Goal: Task Accomplishment & Management: Manage account settings

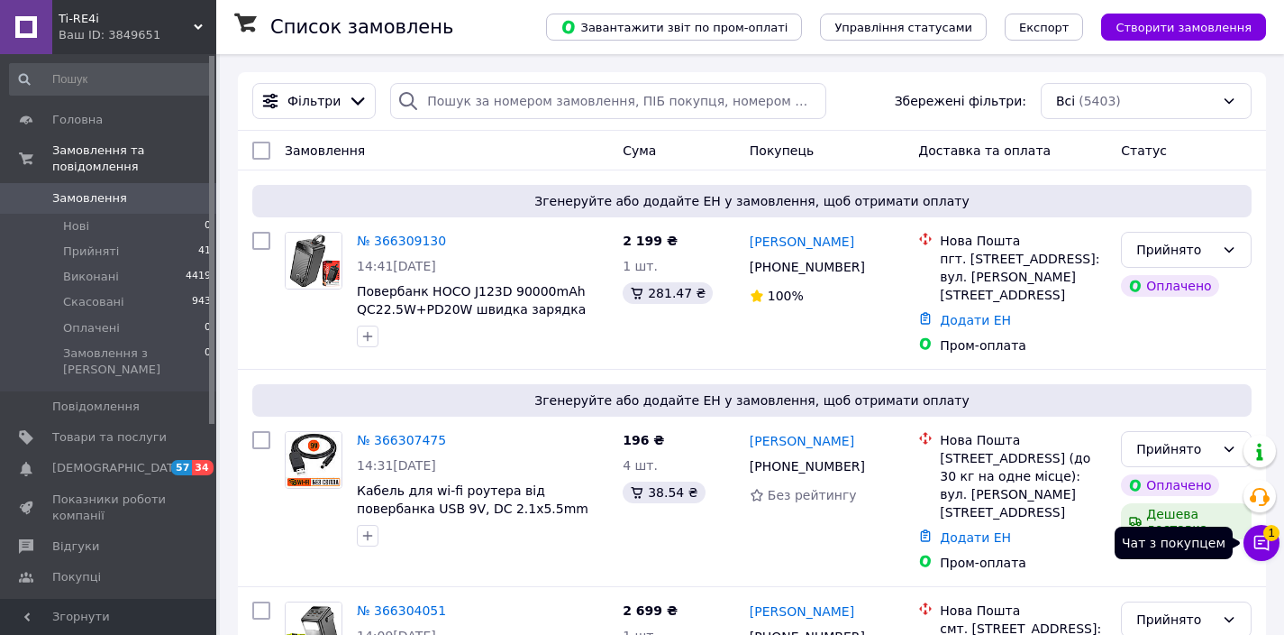
click at [1269, 535] on span "1" at bounding box center [1272, 527] width 16 height 16
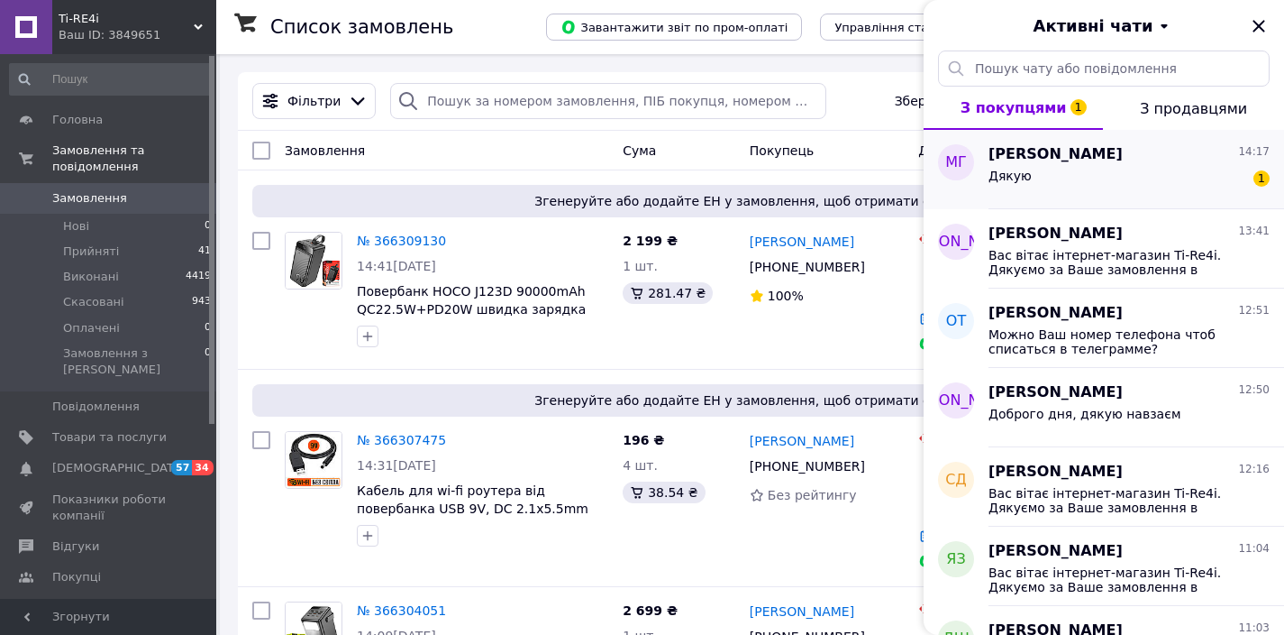
click at [1103, 157] on div "[PERSON_NAME] 14:17" at bounding box center [1129, 154] width 281 height 21
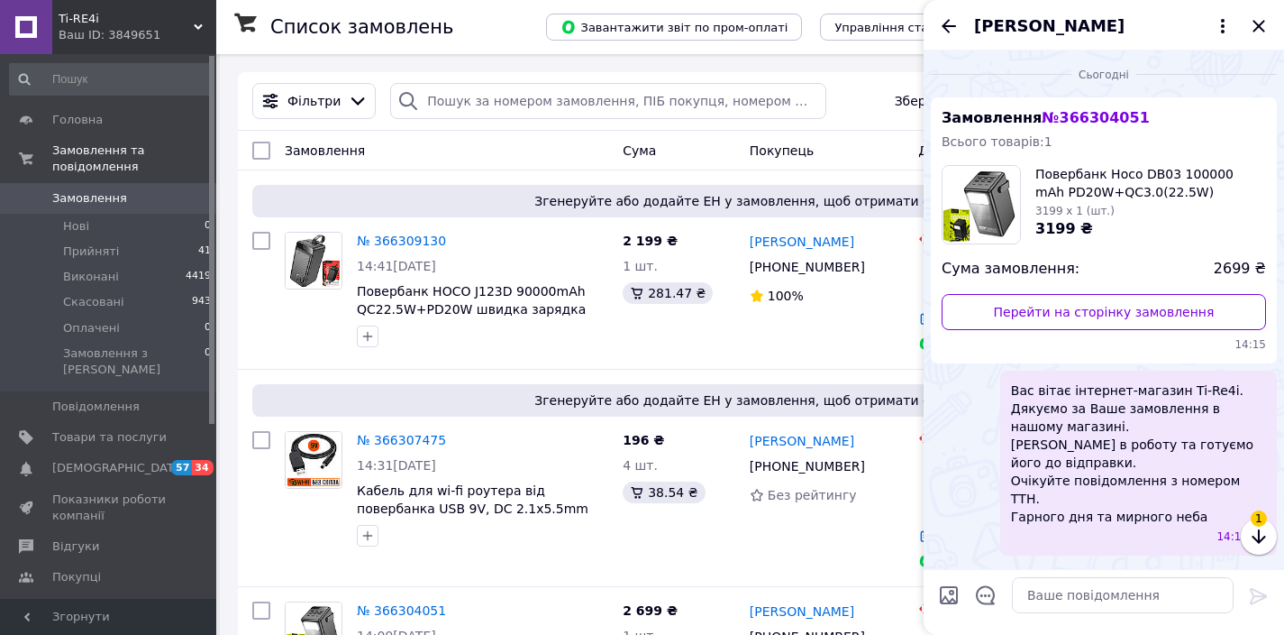
scroll to position [56, 0]
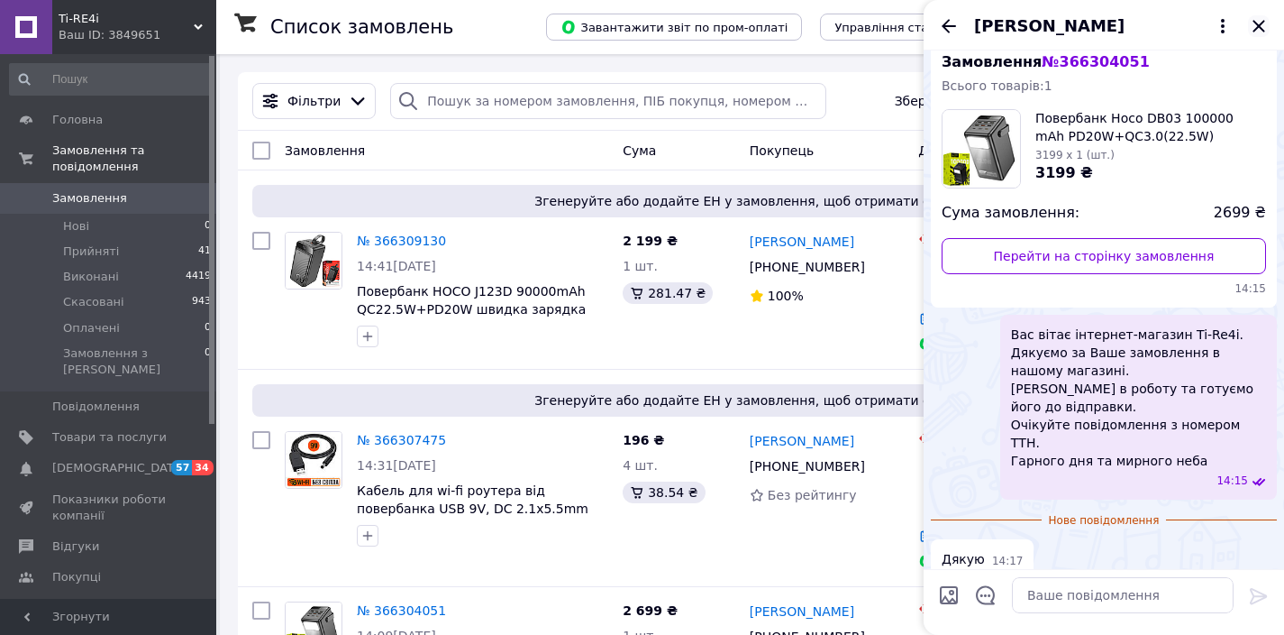
click at [1261, 25] on icon "Закрити" at bounding box center [1259, 26] width 22 height 22
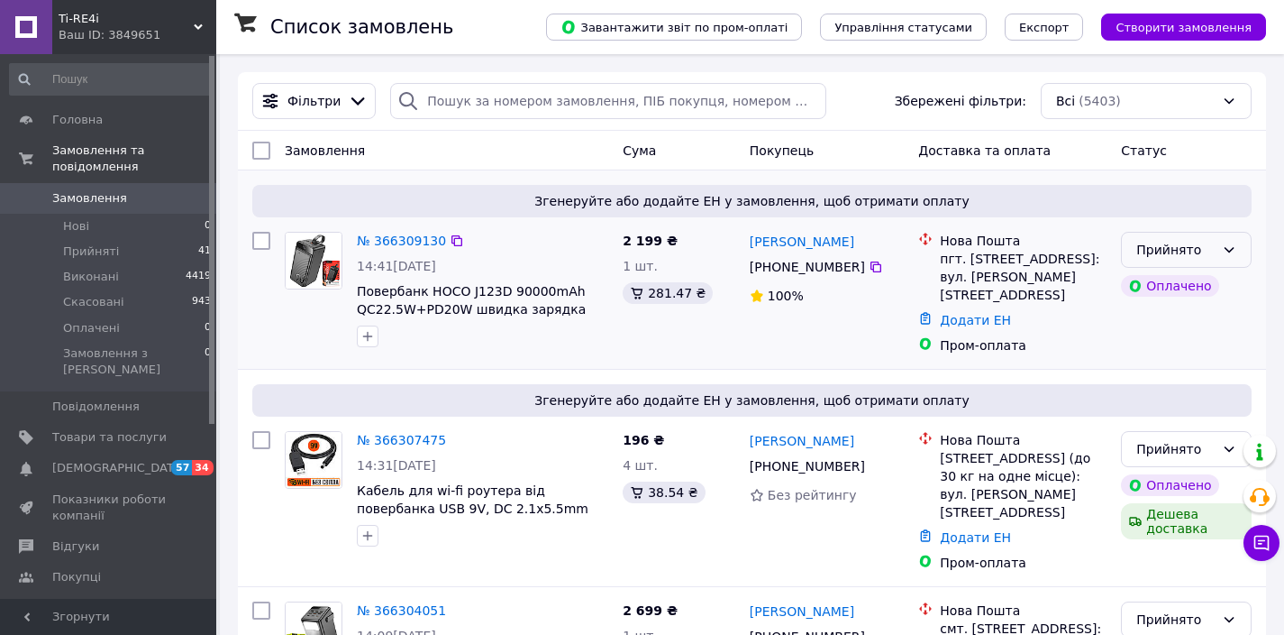
click at [1211, 248] on div "Прийнято" at bounding box center [1176, 250] width 78 height 20
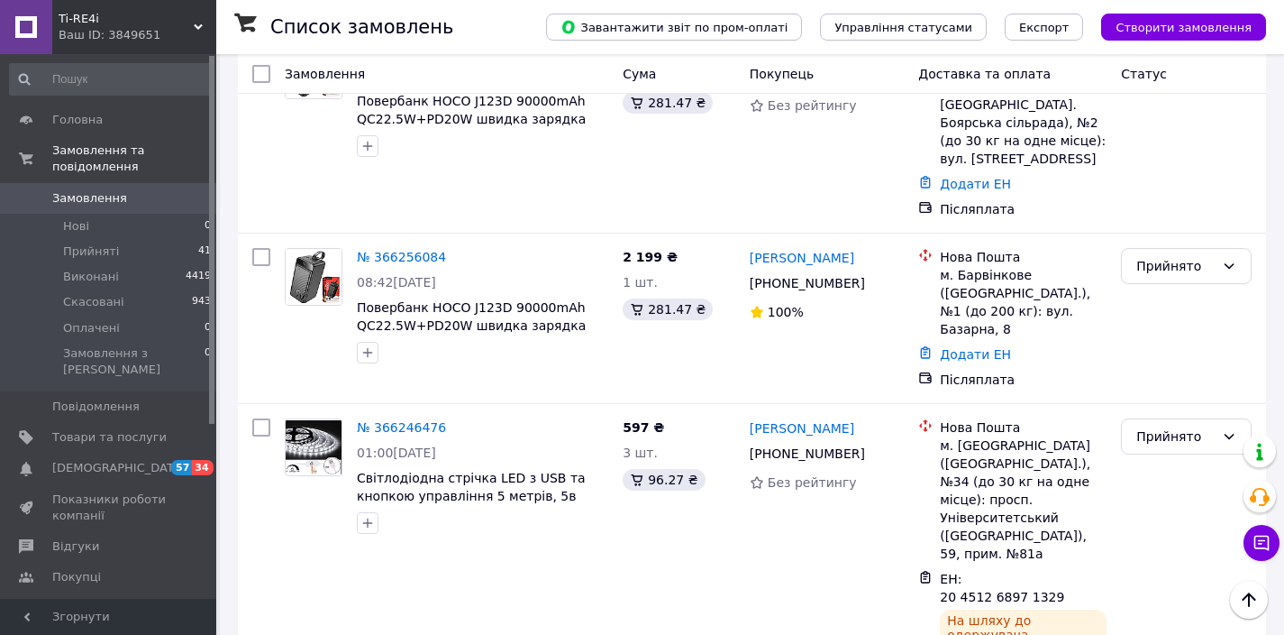
scroll to position [1104, 0]
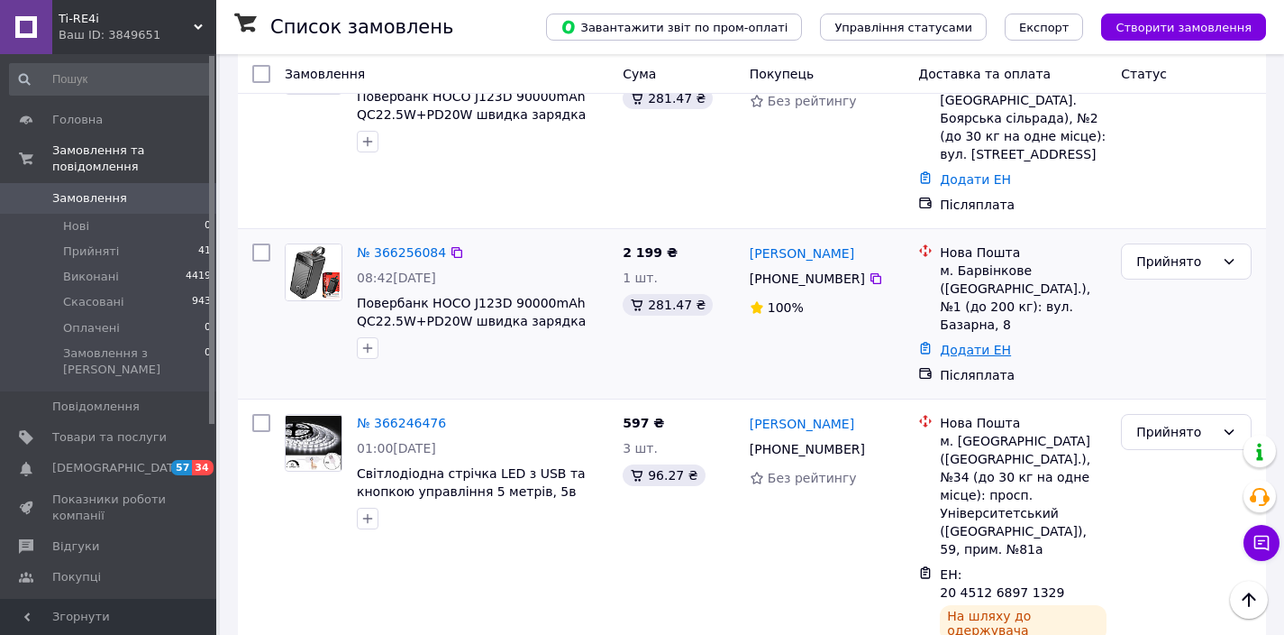
click at [949, 343] on link "Додати ЕН" at bounding box center [975, 350] width 71 height 14
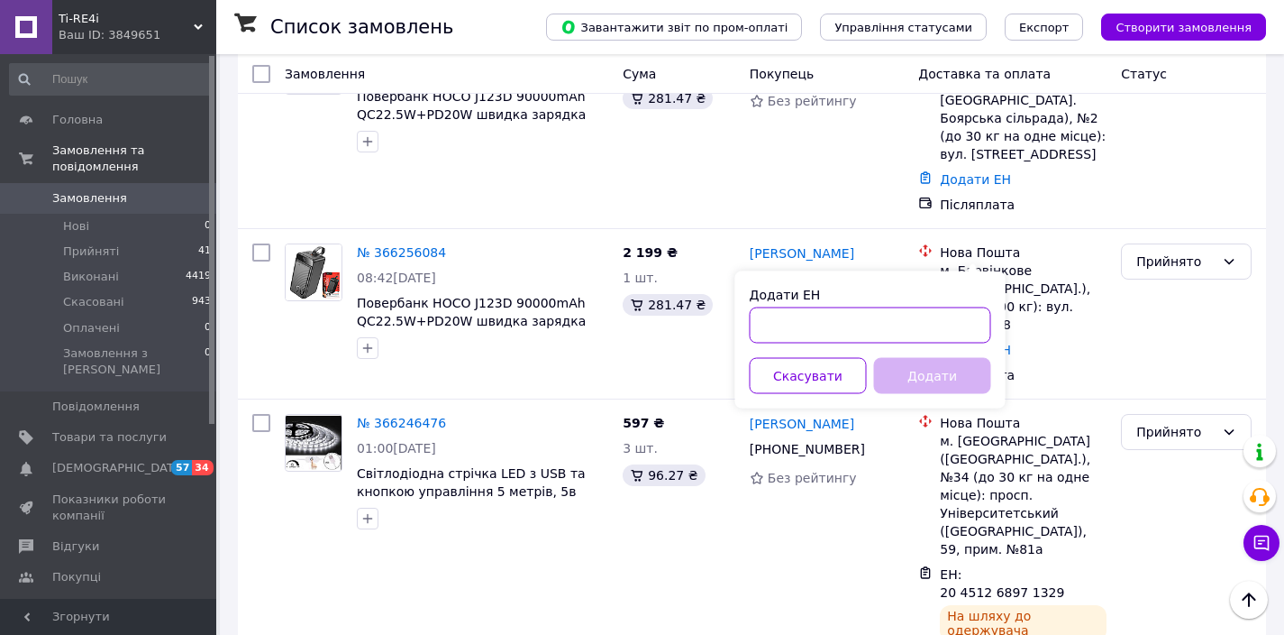
click at [931, 318] on input "Додати ЕН" at bounding box center [871, 325] width 242 height 36
paste input "59001474714609"
type input "59001474714609"
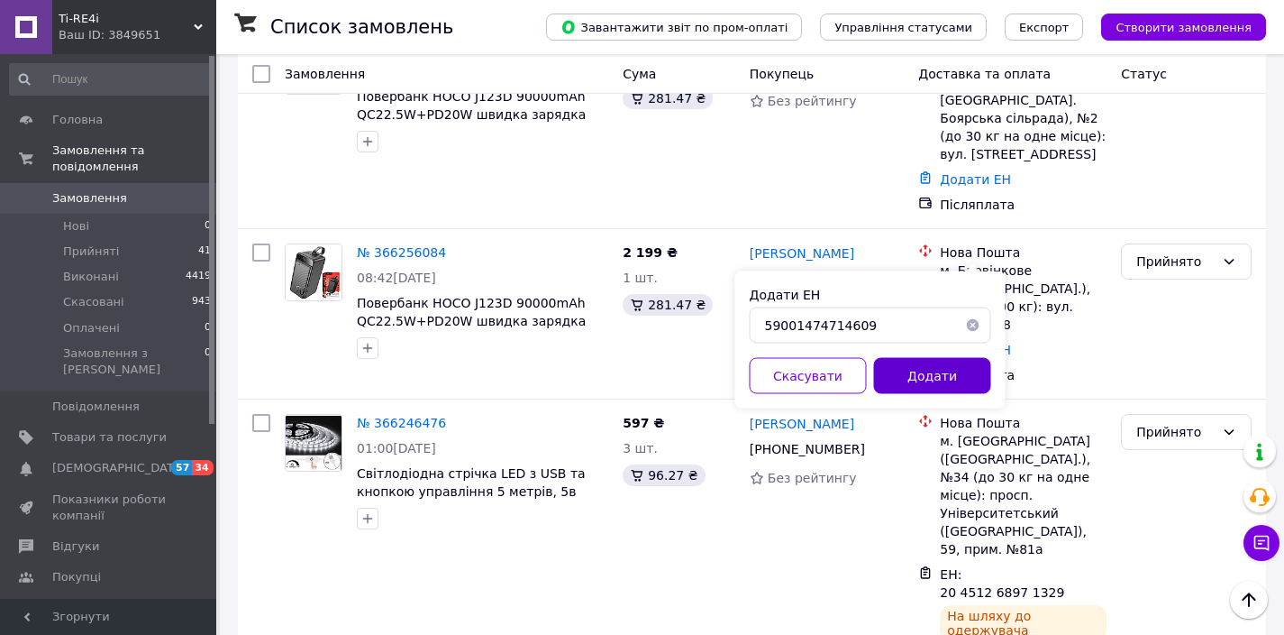
click at [917, 379] on button "Додати" at bounding box center [932, 376] width 117 height 36
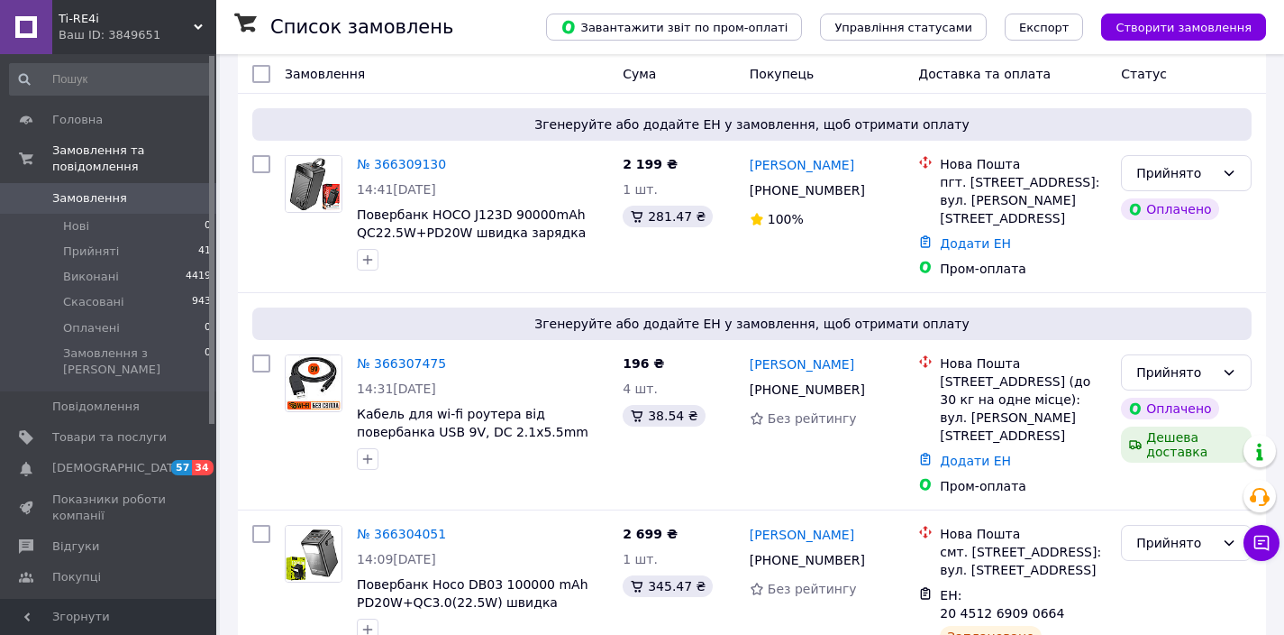
scroll to position [0, 0]
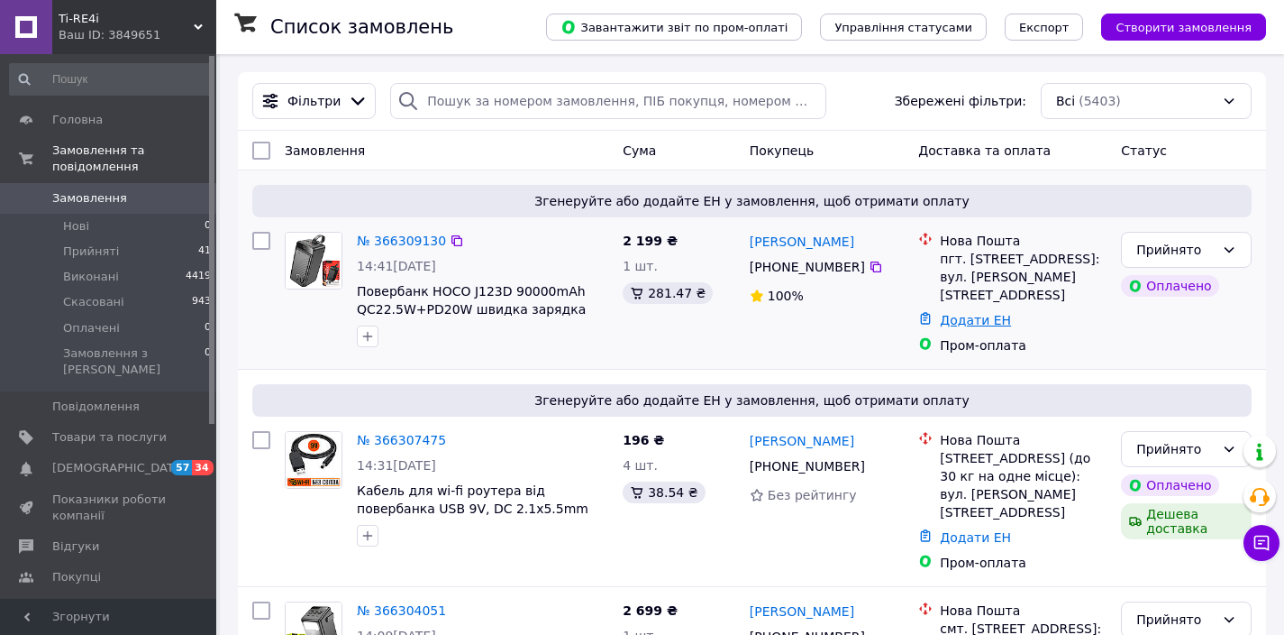
click at [956, 313] on link "Додати ЕН" at bounding box center [975, 320] width 71 height 14
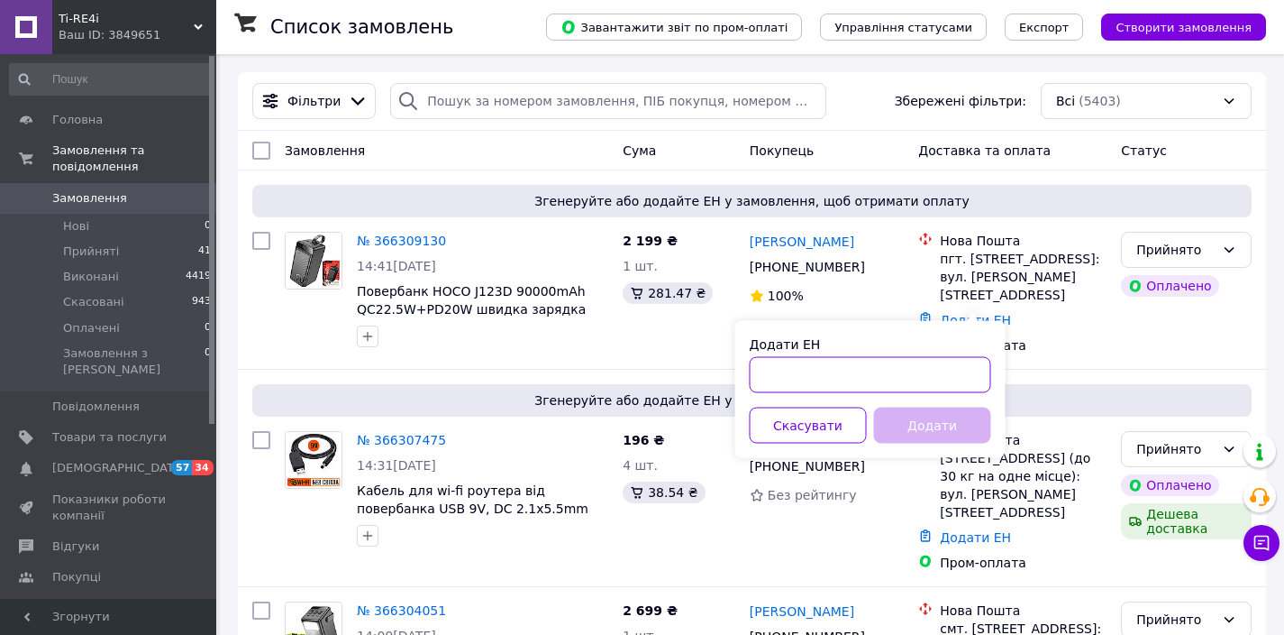
click at [946, 379] on input "Додати ЕН" at bounding box center [871, 375] width 242 height 36
paste input "59001474709774"
type input "59001474709774"
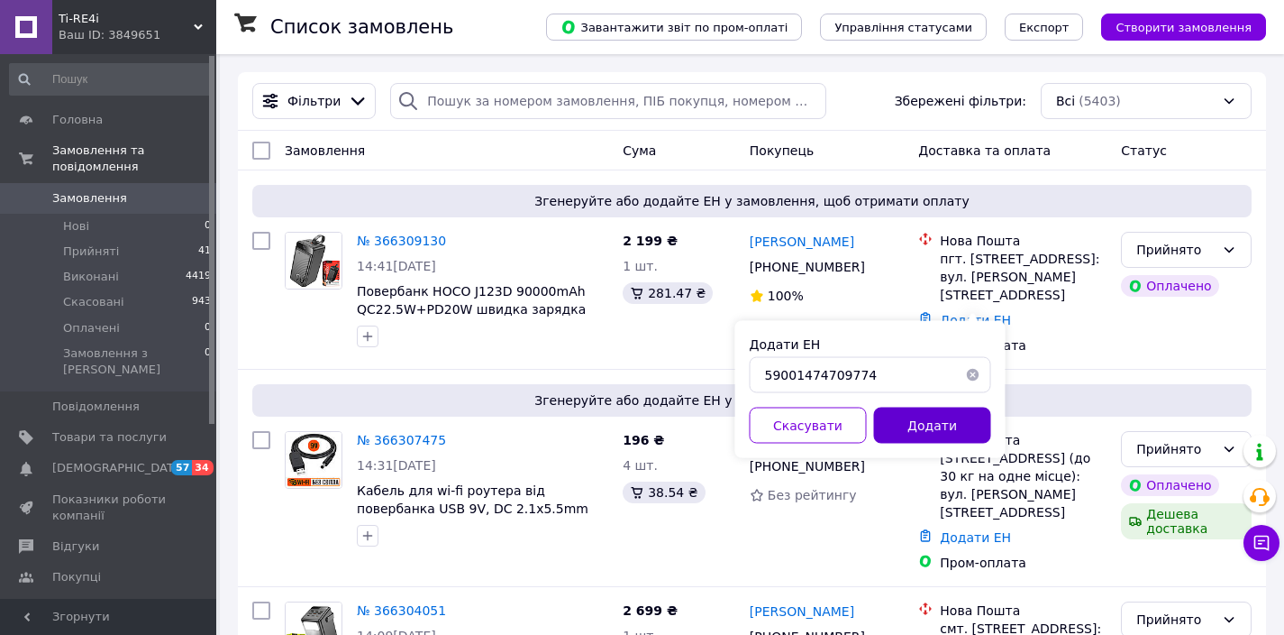
click at [935, 429] on button "Додати" at bounding box center [932, 425] width 117 height 36
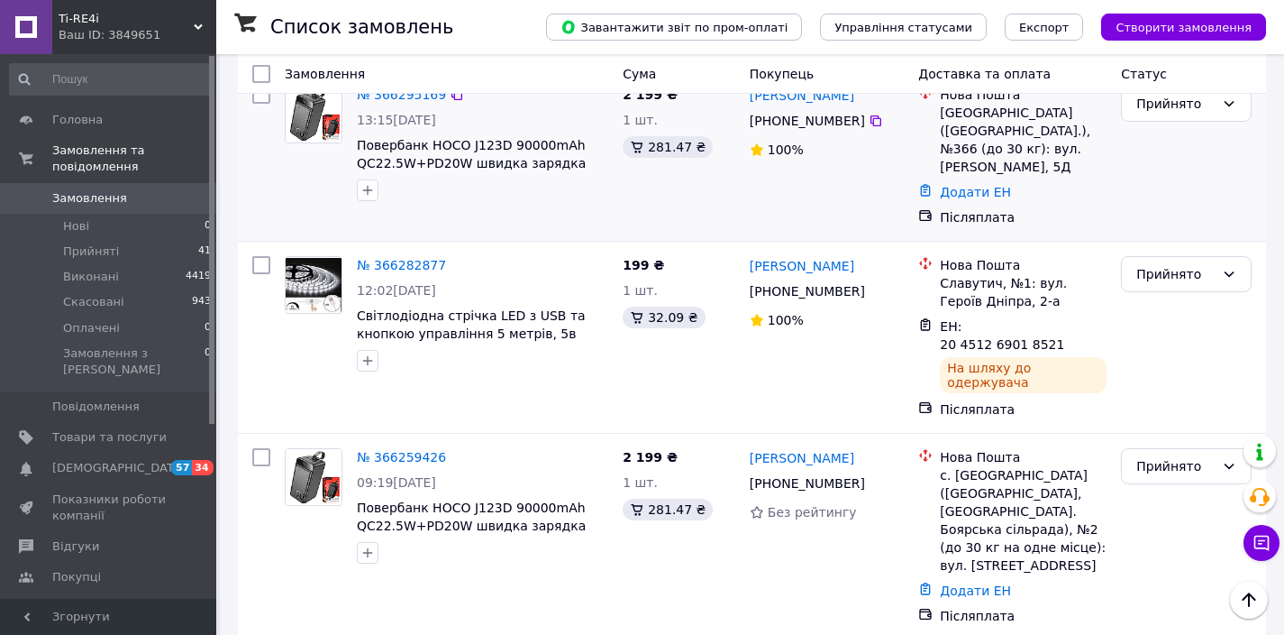
scroll to position [769, 0]
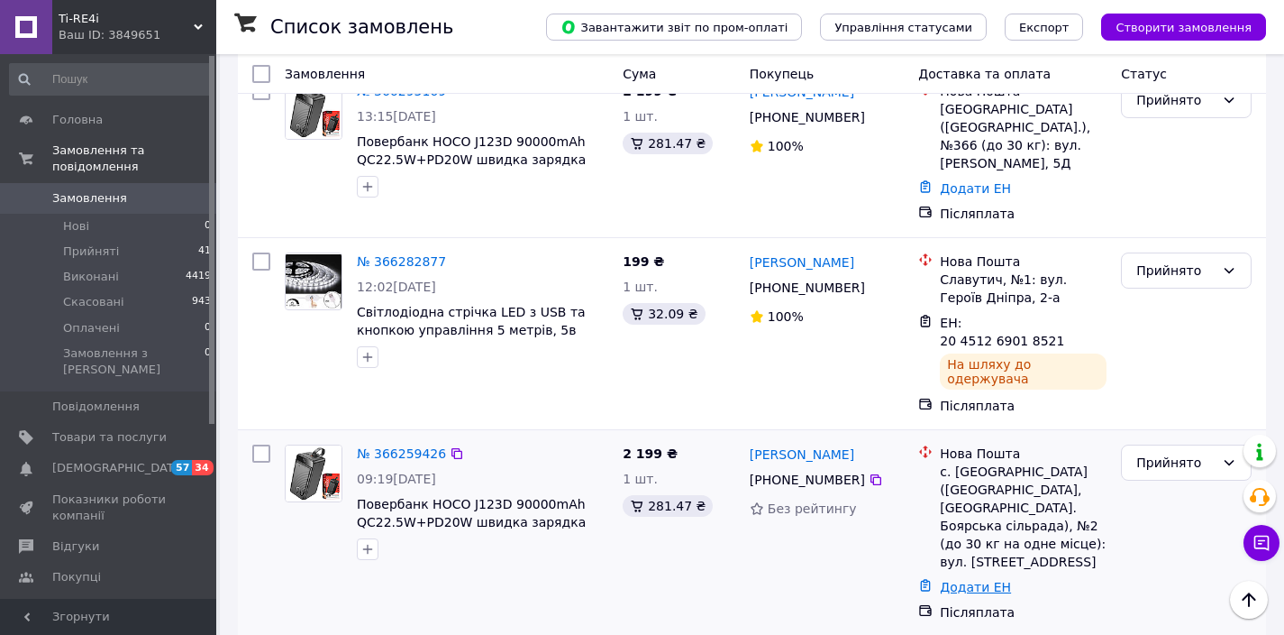
click at [957, 580] on link "Додати ЕН" at bounding box center [975, 587] width 71 height 14
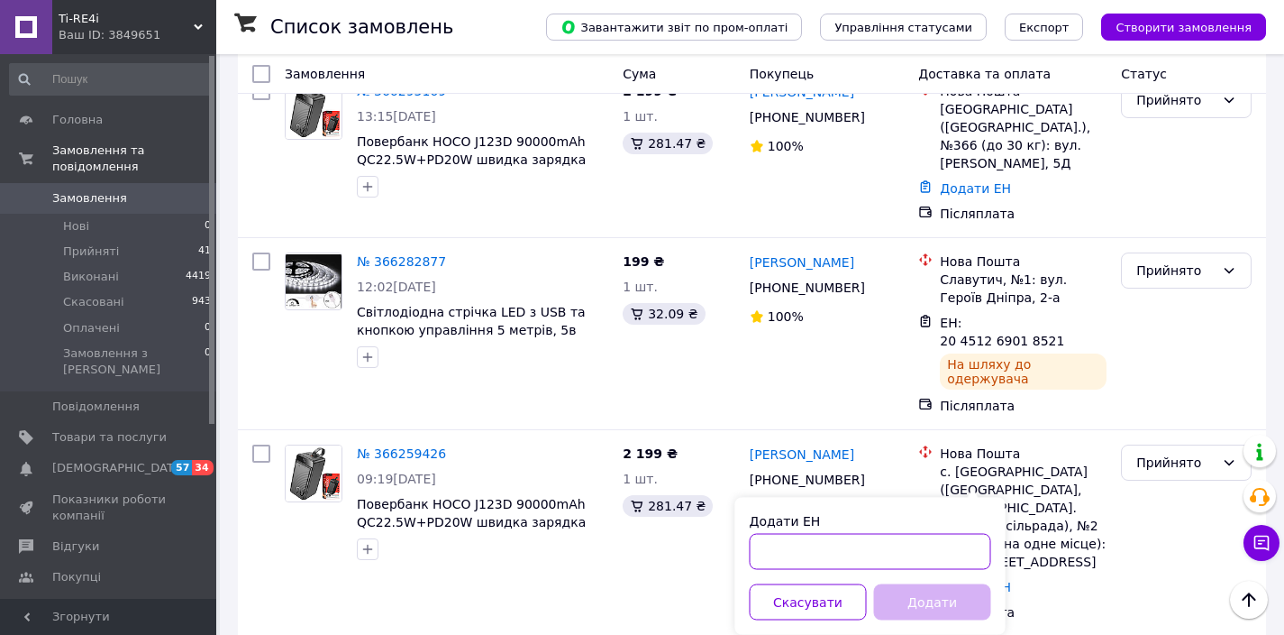
click at [894, 543] on input "Додати ЕН" at bounding box center [871, 552] width 242 height 36
paste input "59001474715325"
type input "59001474715325"
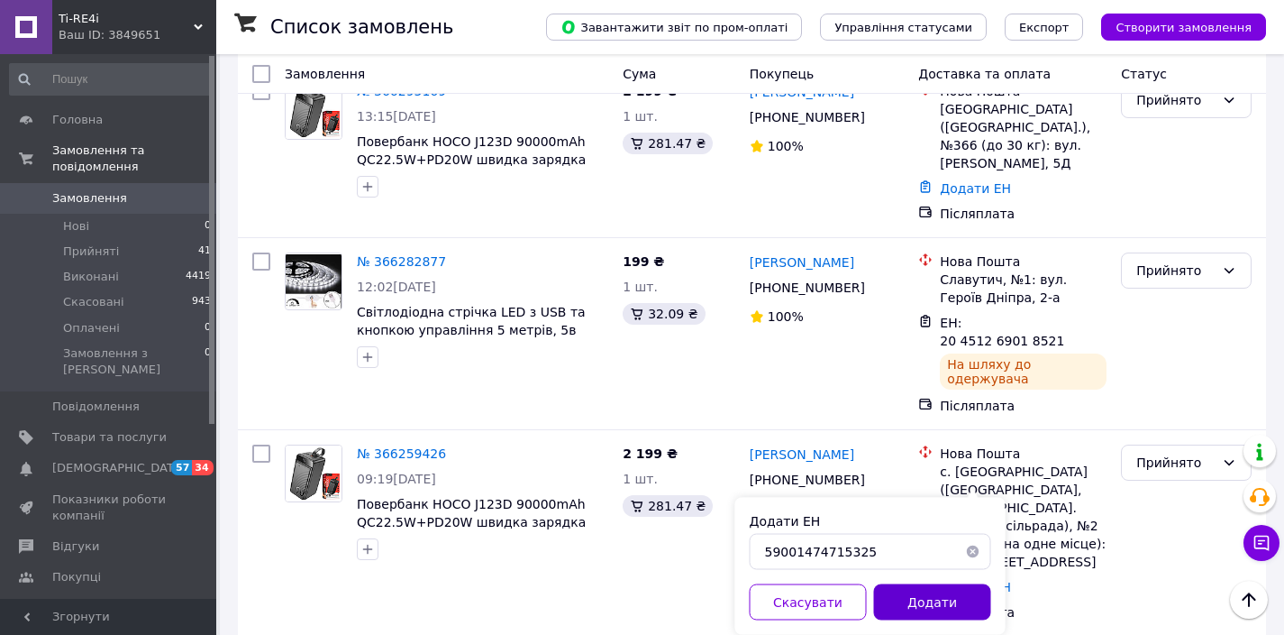
click at [931, 601] on button "Додати" at bounding box center [932, 602] width 117 height 36
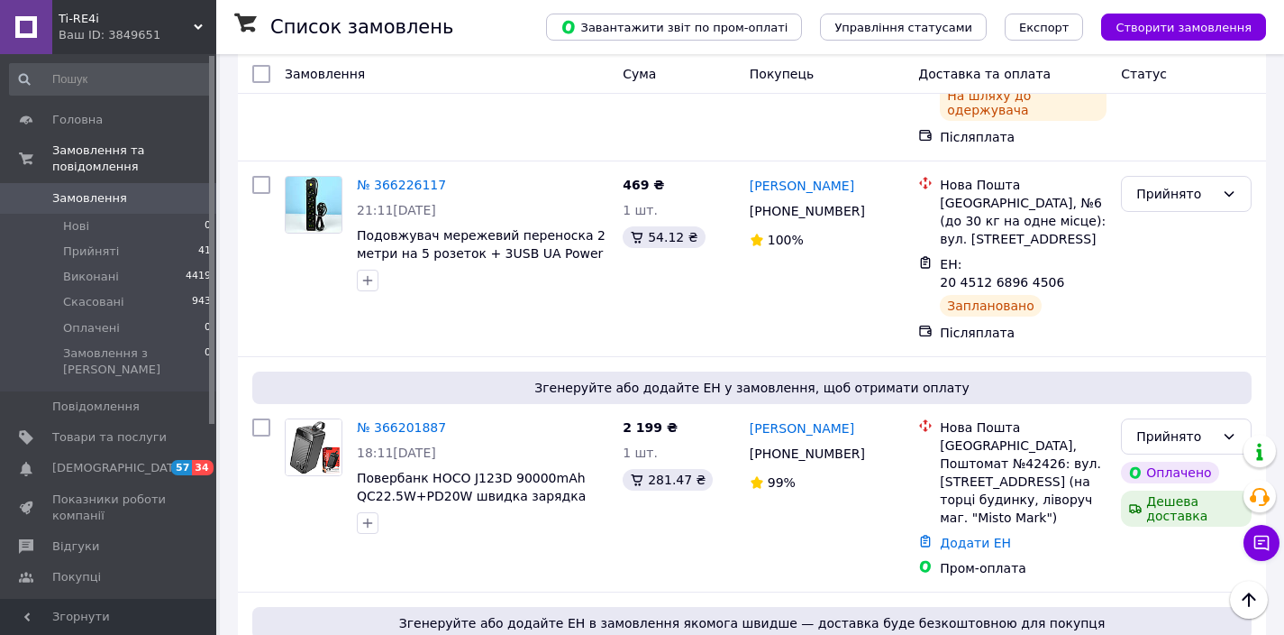
scroll to position [1794, 0]
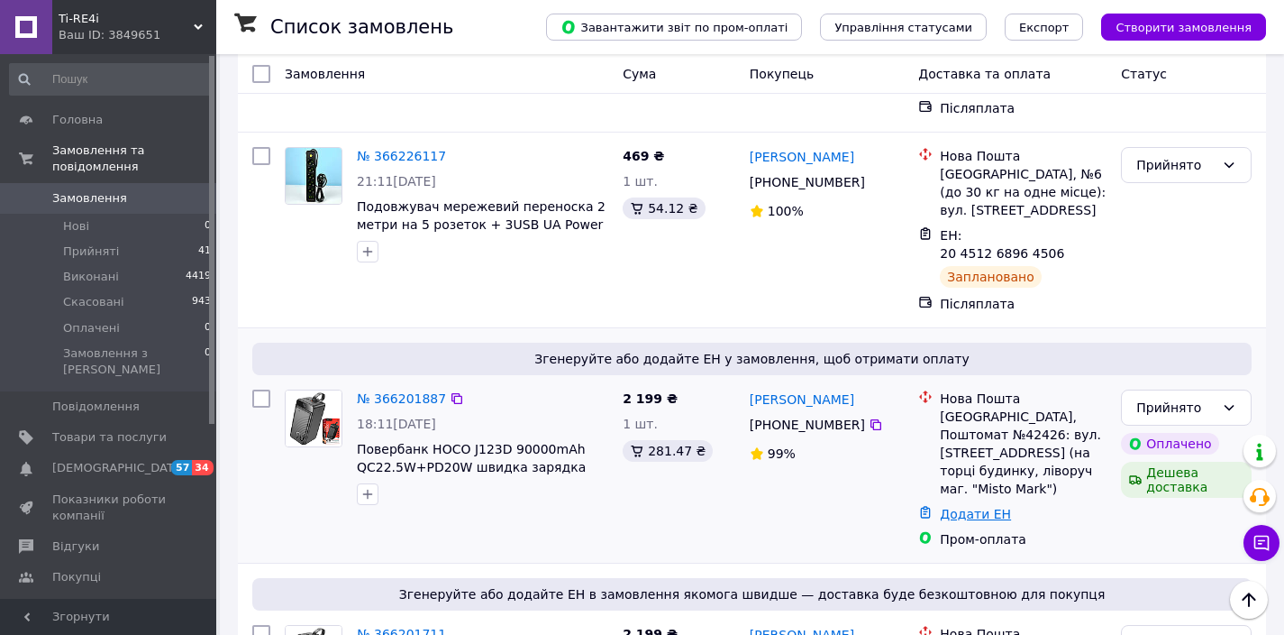
click at [982, 507] on link "Додати ЕН" at bounding box center [975, 514] width 71 height 14
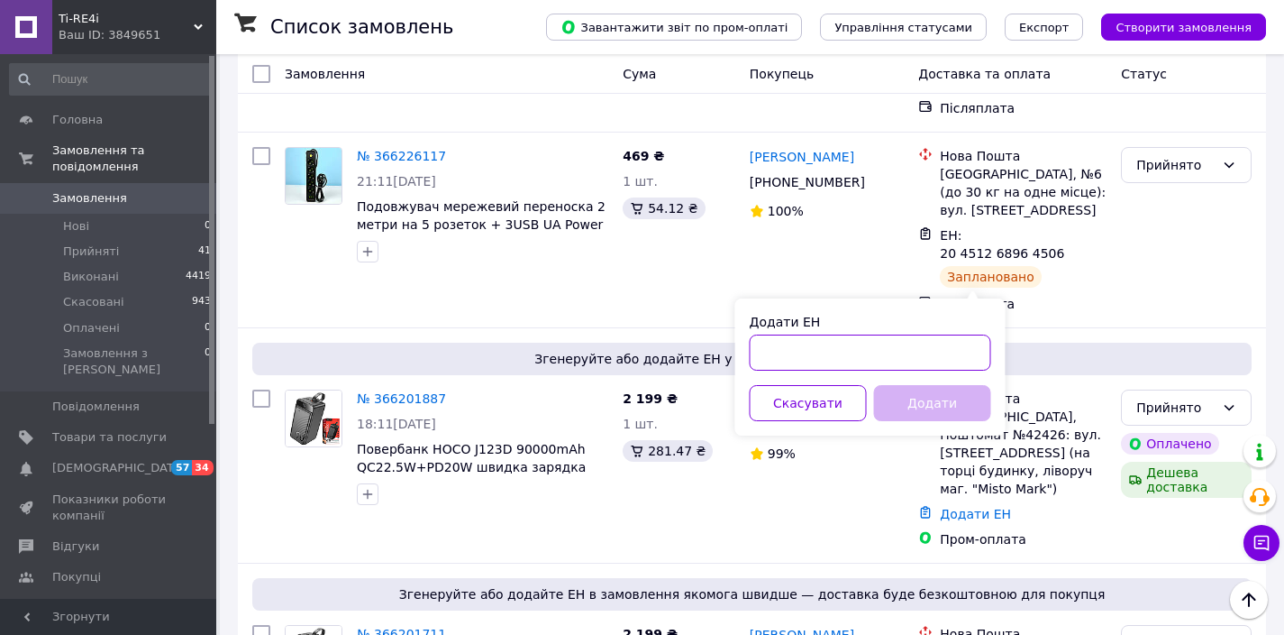
click at [926, 352] on input "Додати ЕН" at bounding box center [871, 352] width 242 height 36
paste input "59001474717299"
type input "59001474717299"
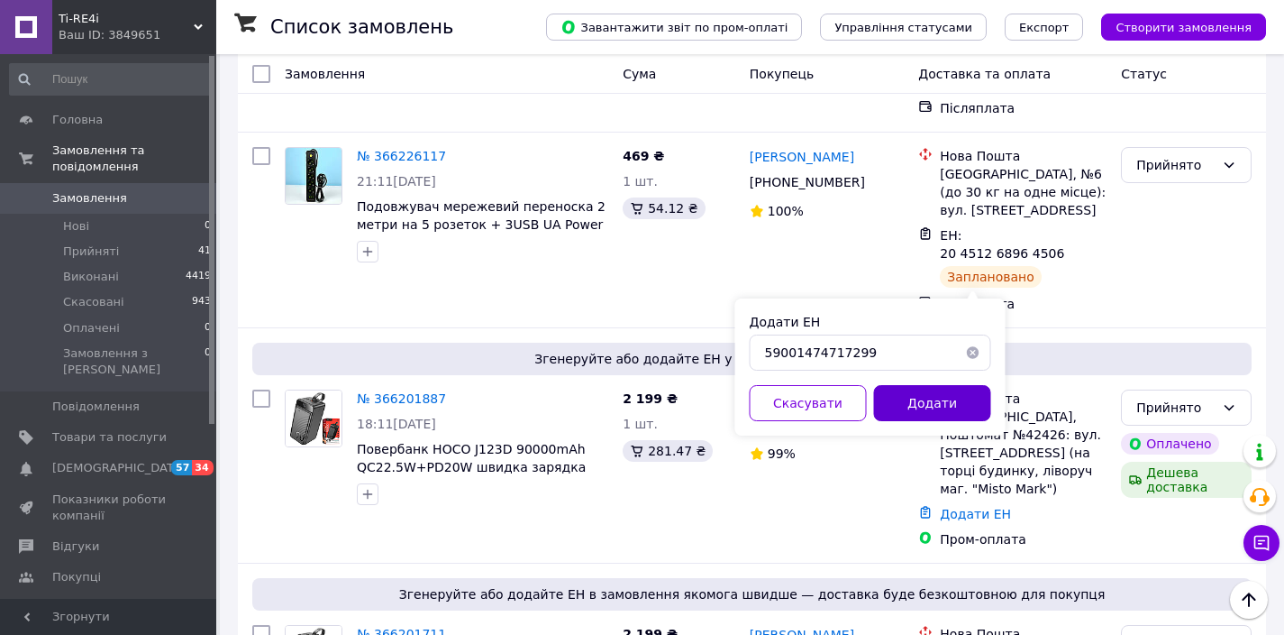
click at [920, 403] on button "Додати" at bounding box center [932, 403] width 117 height 36
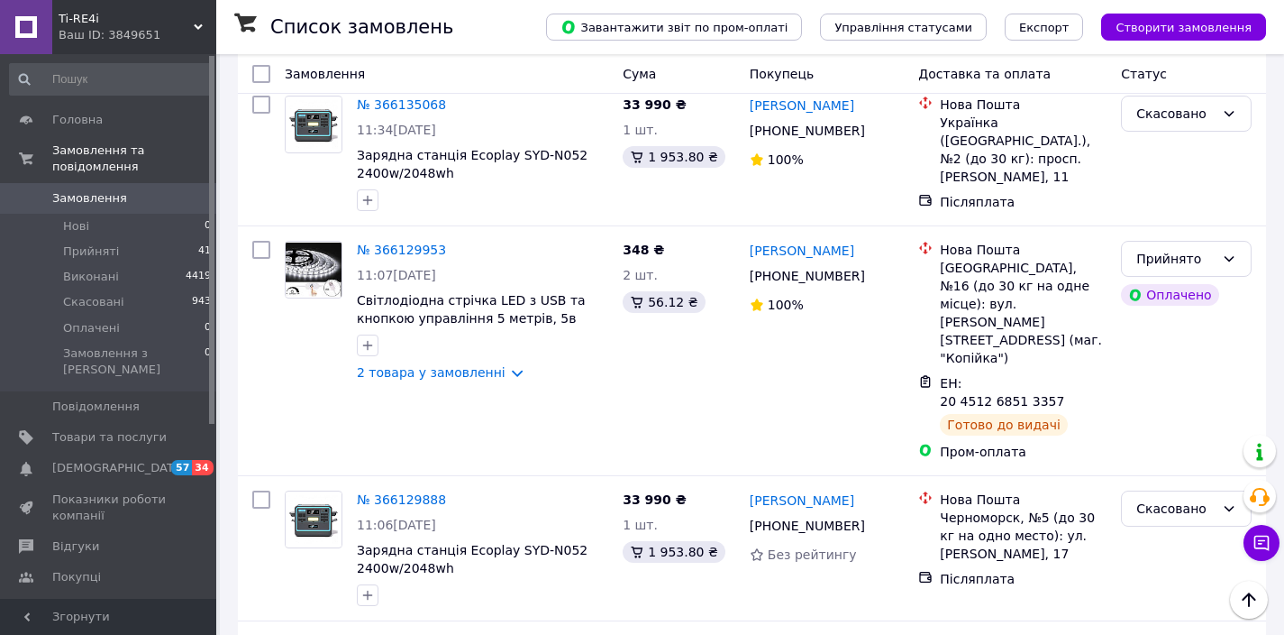
scroll to position [3497, 0]
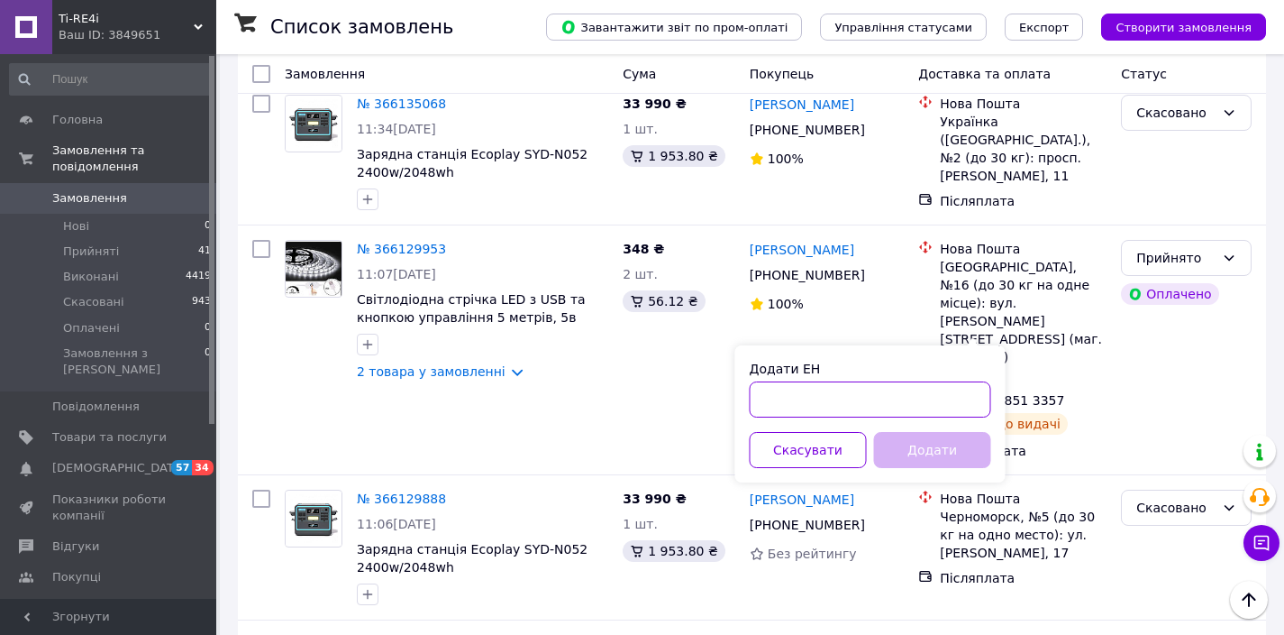
click at [880, 407] on input "Додати ЕН" at bounding box center [871, 399] width 242 height 36
paste input "59001474712819"
type input "59001474712819"
click at [936, 452] on button "Додати" at bounding box center [932, 450] width 117 height 36
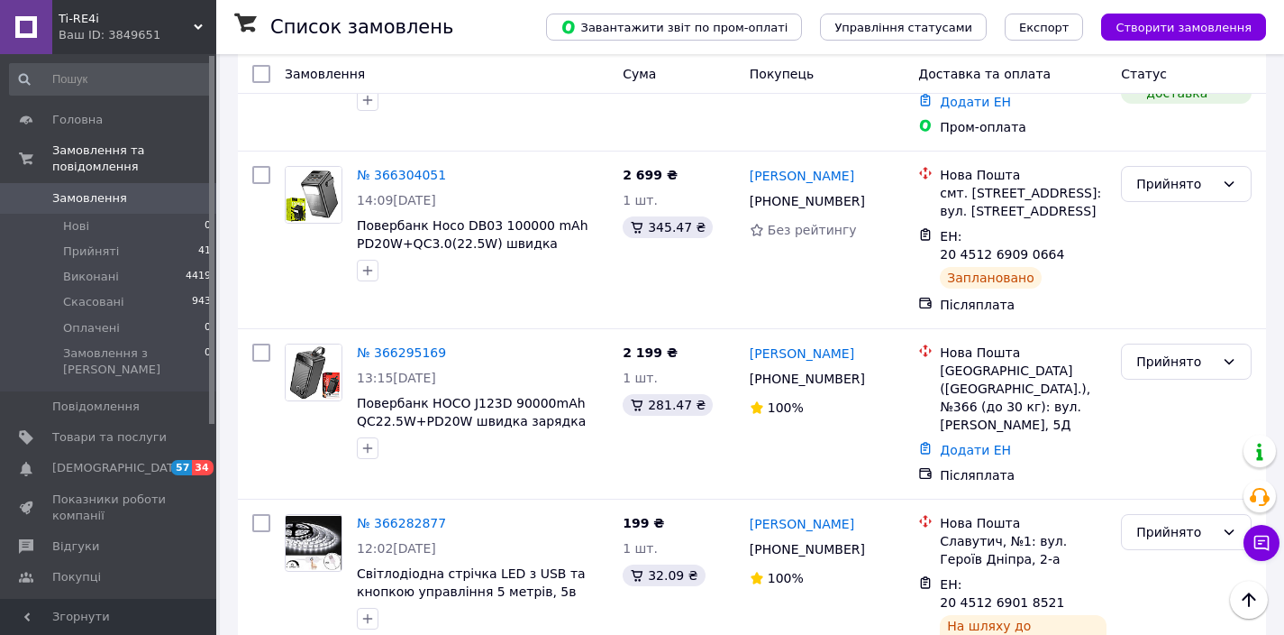
scroll to position [448, 0]
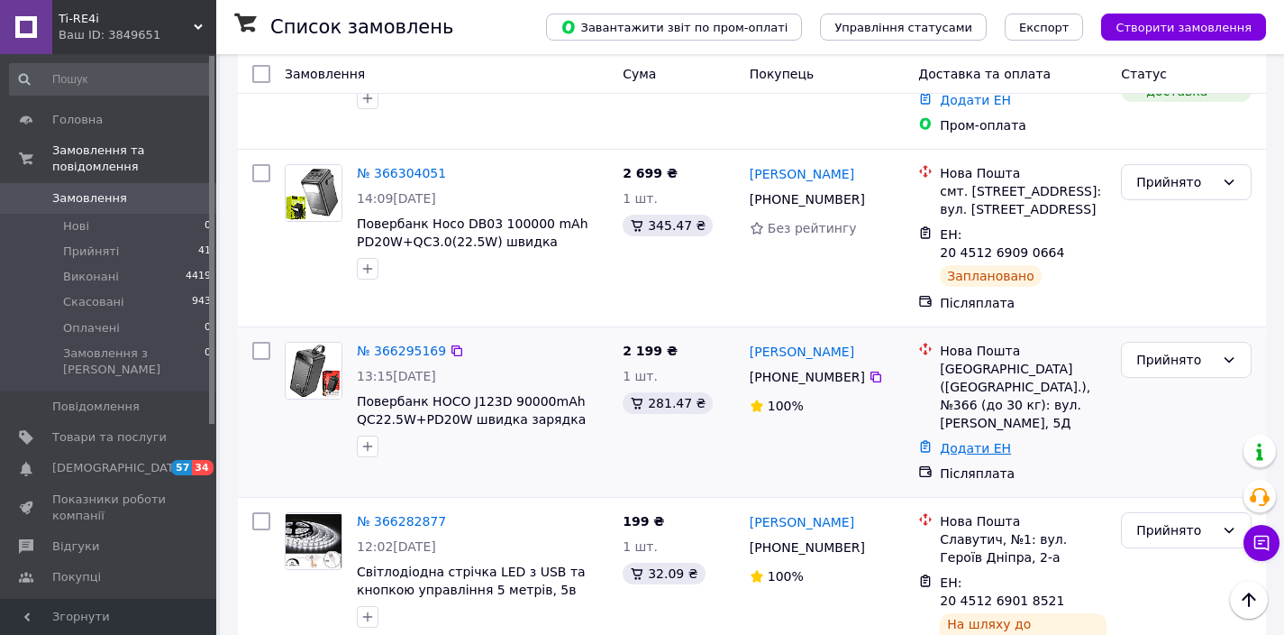
click at [974, 441] on link "Додати ЕН" at bounding box center [975, 448] width 71 height 14
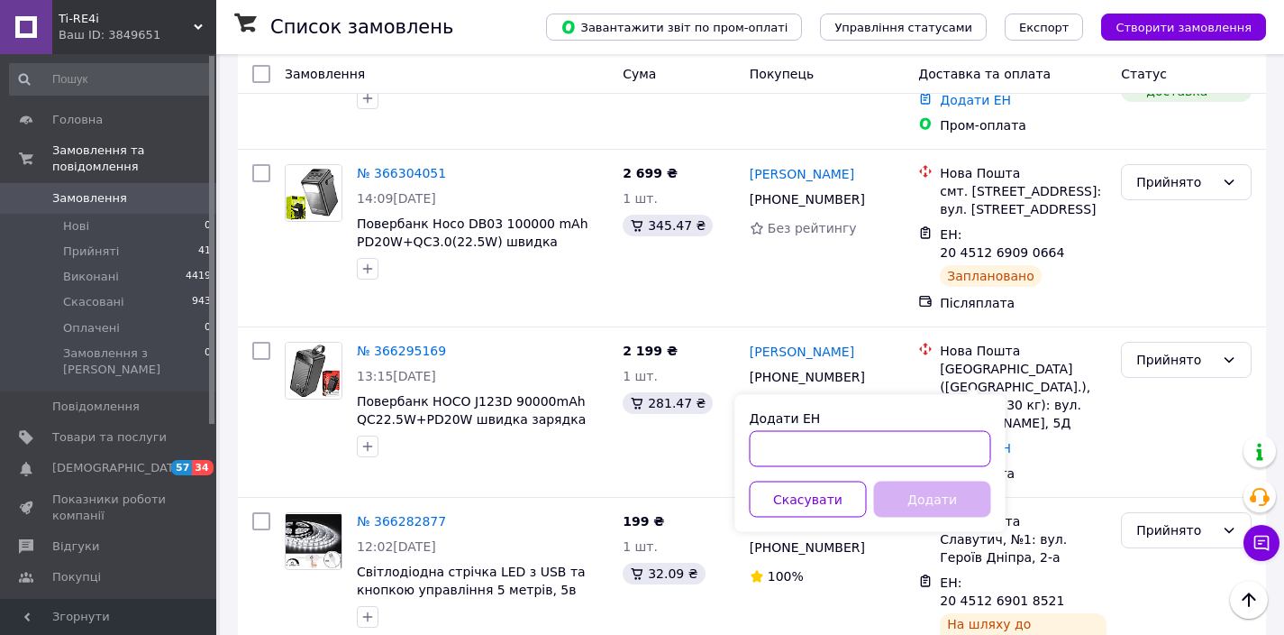
click at [889, 448] on input "Додати ЕН" at bounding box center [871, 449] width 242 height 36
paste input "[CREDIT_CARD_NUMBER]"
type input "[CREDIT_CARD_NUMBER]"
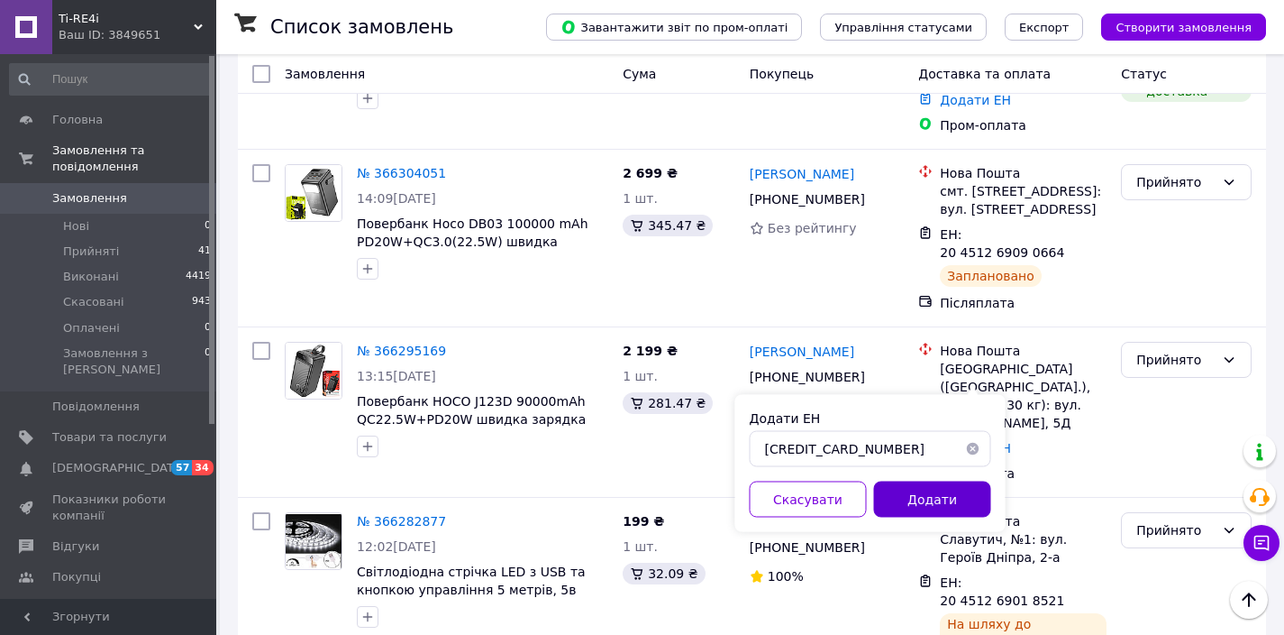
click at [945, 492] on button "Додати" at bounding box center [932, 499] width 117 height 36
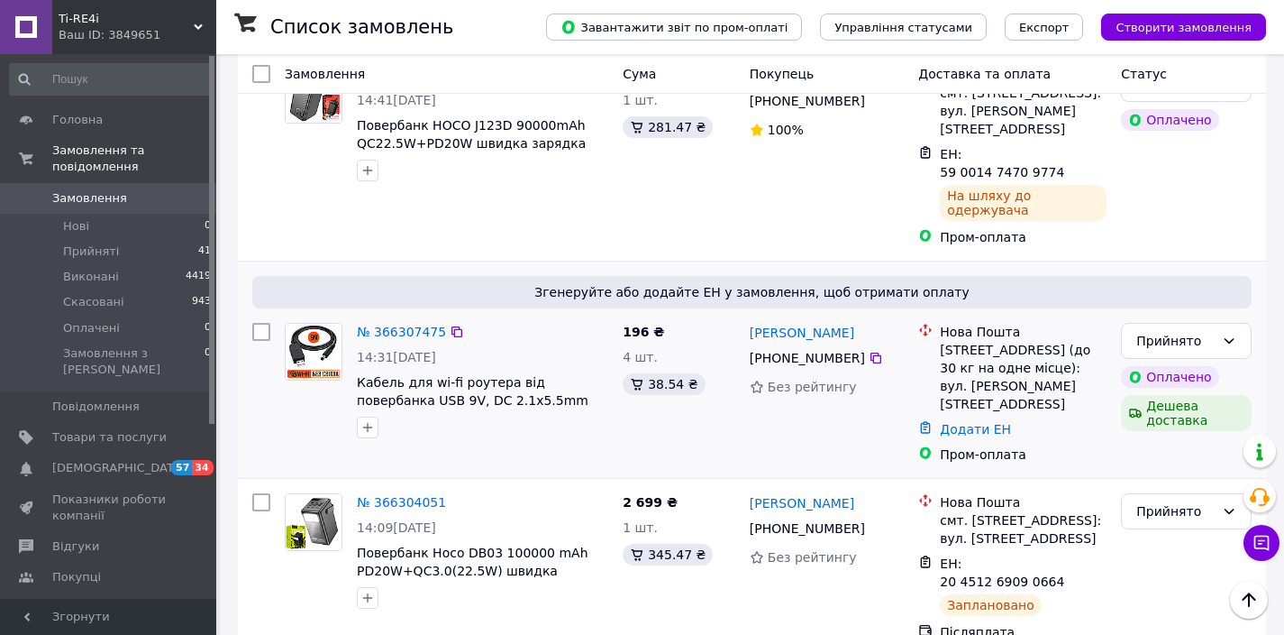
scroll to position [0, 0]
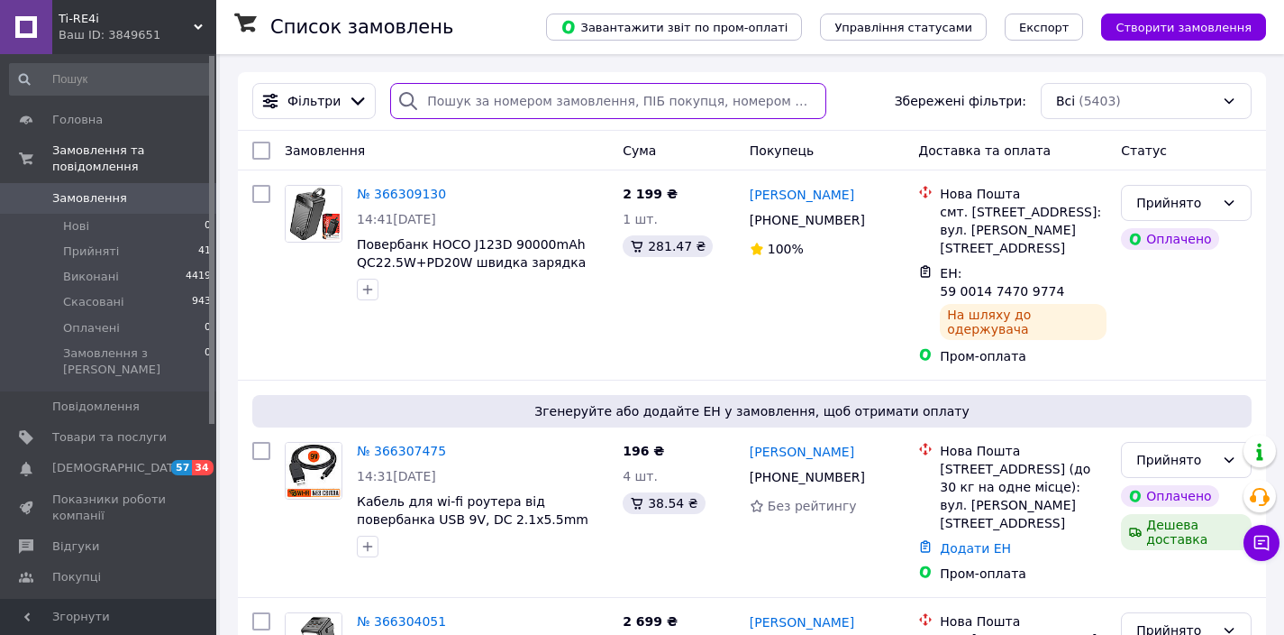
click at [477, 101] on input "search" at bounding box center [608, 101] width 436 height 36
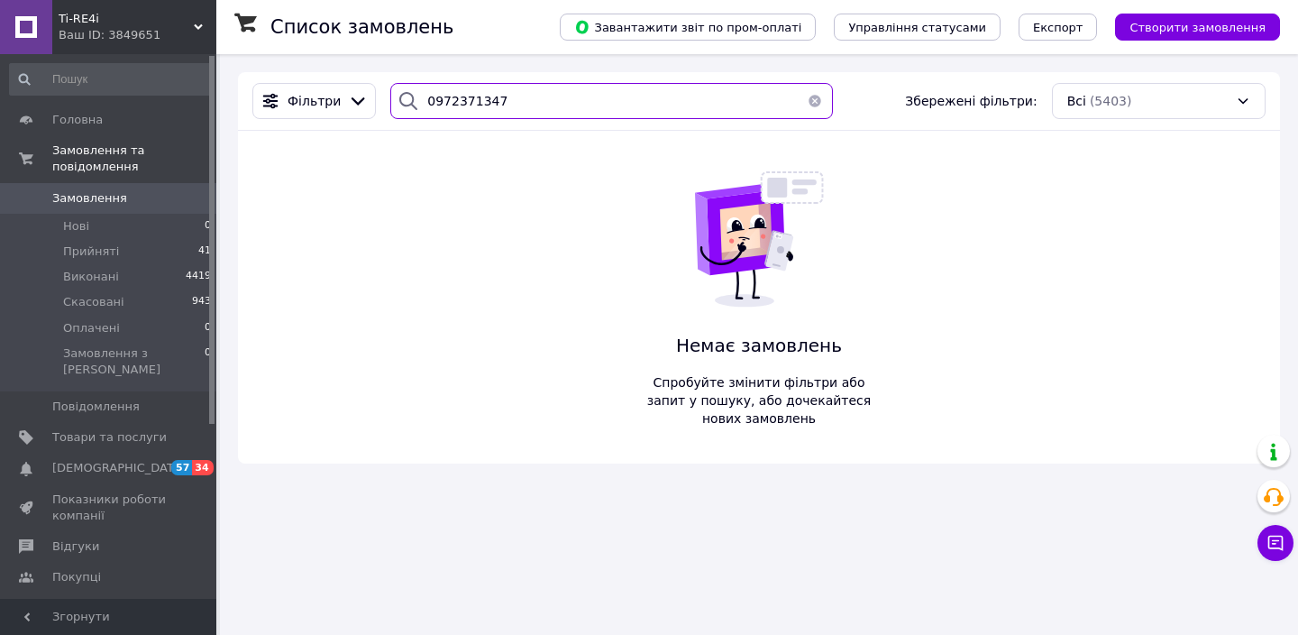
drag, startPoint x: 504, startPoint y: 96, endPoint x: 387, endPoint y: 109, distance: 118.0
click at [390, 109] on div "0972371347" at bounding box center [611, 101] width 443 height 36
type input "0972371347"
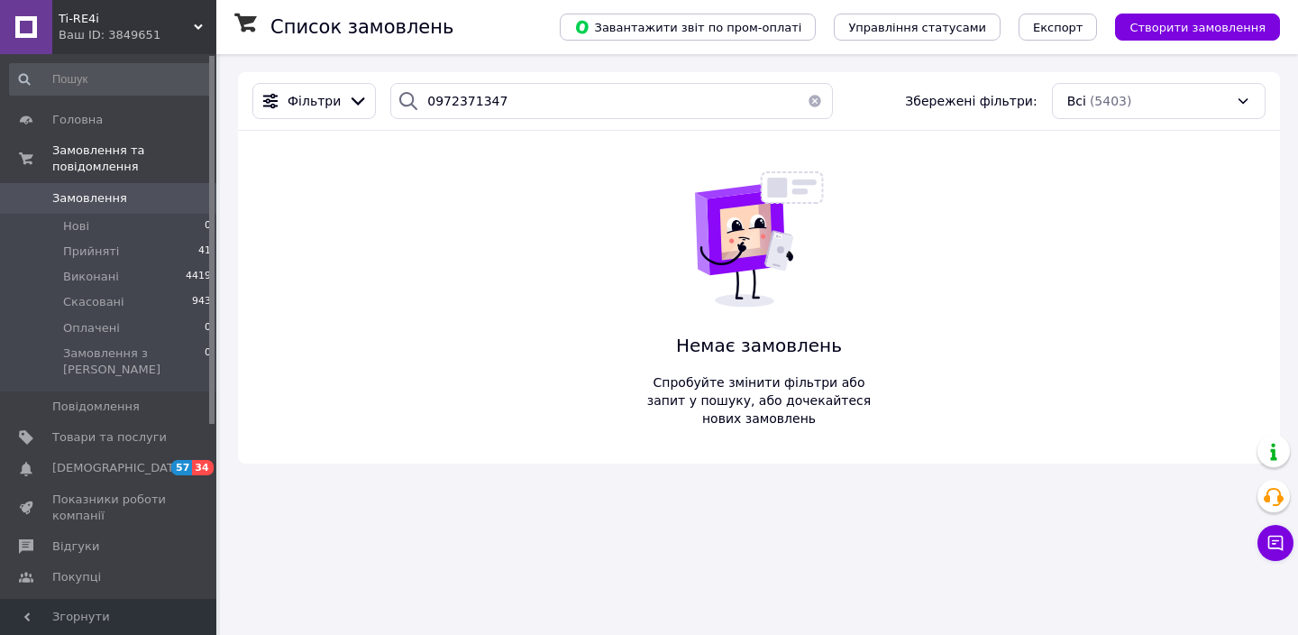
click at [132, 196] on span "Замовлення" at bounding box center [109, 198] width 114 height 16
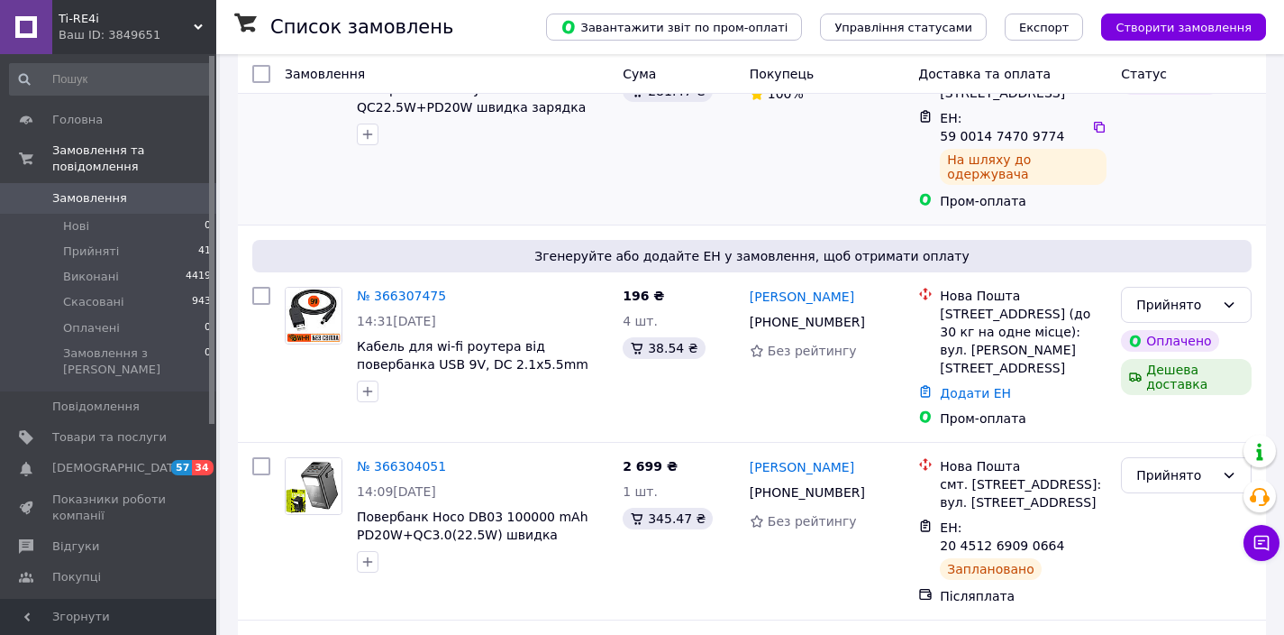
scroll to position [166, 0]
